Goal: Task Accomplishment & Management: Manage account settings

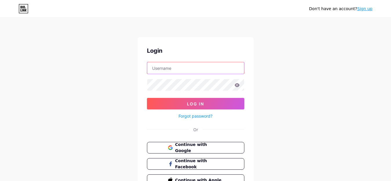
click at [185, 72] on input "text" at bounding box center [195, 68] width 97 height 12
type input "[EMAIL_ADDRESS][DOMAIN_NAME]"
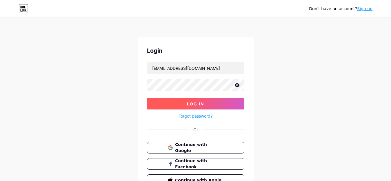
click at [190, 103] on span "Log In" at bounding box center [195, 103] width 17 height 5
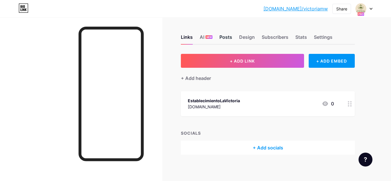
click at [225, 37] on div "Posts" at bounding box center [225, 39] width 13 height 10
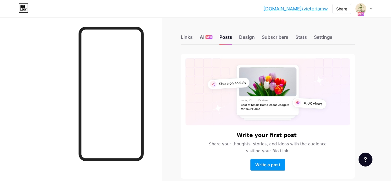
click at [369, 10] on div at bounding box center [364, 8] width 17 height 10
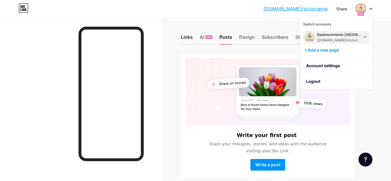
click at [189, 37] on div "Links" at bounding box center [187, 39] width 12 height 10
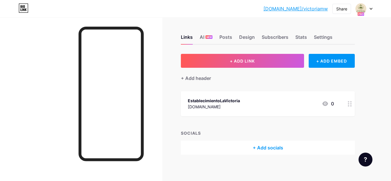
click at [211, 102] on div "EstablecimientoLaVictoria" at bounding box center [214, 101] width 52 height 6
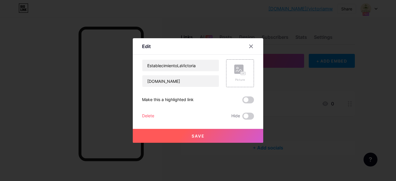
click at [198, 133] on button "Save" at bounding box center [198, 136] width 130 height 14
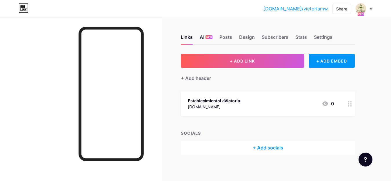
click at [202, 38] on div "AI NEW" at bounding box center [206, 39] width 13 height 10
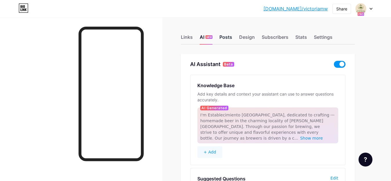
click at [227, 37] on div "Posts" at bounding box center [225, 39] width 13 height 10
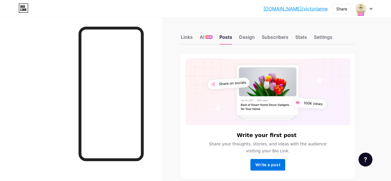
click at [267, 165] on span "Write a post" at bounding box center [267, 164] width 25 height 5
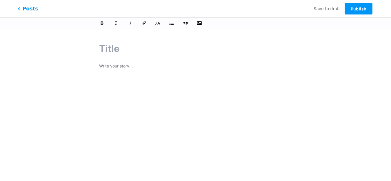
click at [27, 9] on span "Posts" at bounding box center [28, 9] width 21 height 8
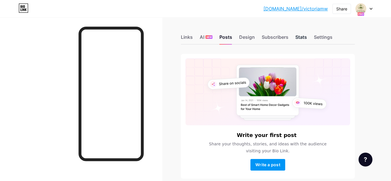
click at [303, 36] on div "Stats" at bounding box center [301, 39] width 12 height 10
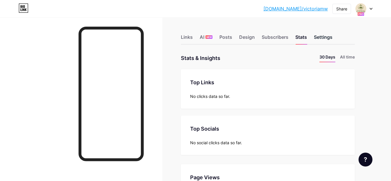
click at [326, 37] on div "Settings" at bounding box center [323, 39] width 19 height 10
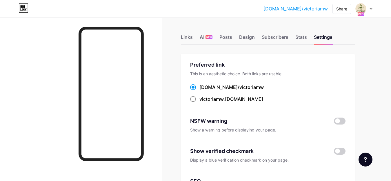
click at [194, 98] on span at bounding box center [193, 99] width 6 height 6
click at [199, 103] on input "victoriamw .[DOMAIN_NAME]" at bounding box center [201, 105] width 4 height 4
radio input "true"
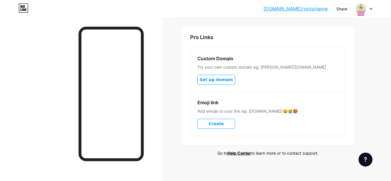
scroll to position [327, 0]
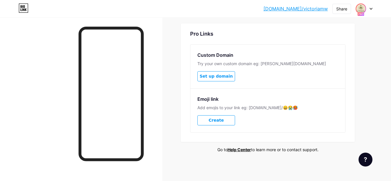
click at [364, 9] on img at bounding box center [360, 8] width 9 height 9
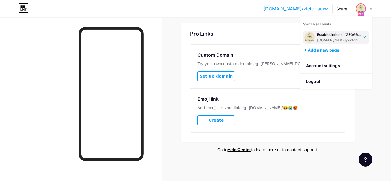
click at [370, 8] on icon at bounding box center [371, 8] width 2 height 1
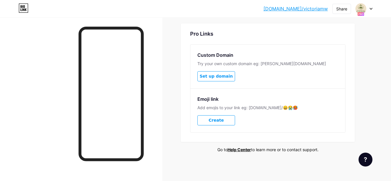
click at [370, 8] on icon at bounding box center [371, 8] width 2 height 1
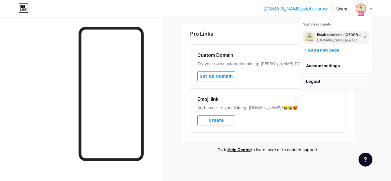
click at [314, 81] on li "Logout" at bounding box center [336, 82] width 72 height 16
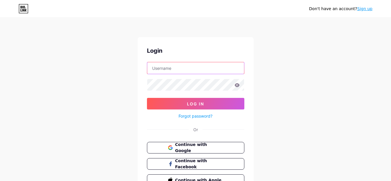
type input "[EMAIL_ADDRESS][DOMAIN_NAME]"
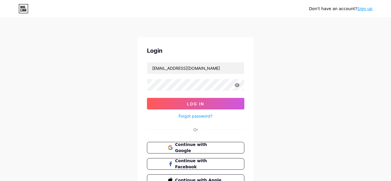
click at [365, 9] on link "Sign up" at bounding box center [364, 8] width 15 height 5
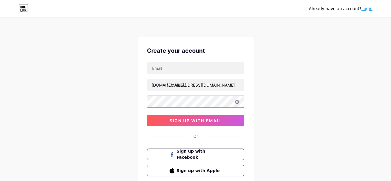
type input "[EMAIL_ADDRESS][DOMAIN_NAME]"
